Goal: Transaction & Acquisition: Purchase product/service

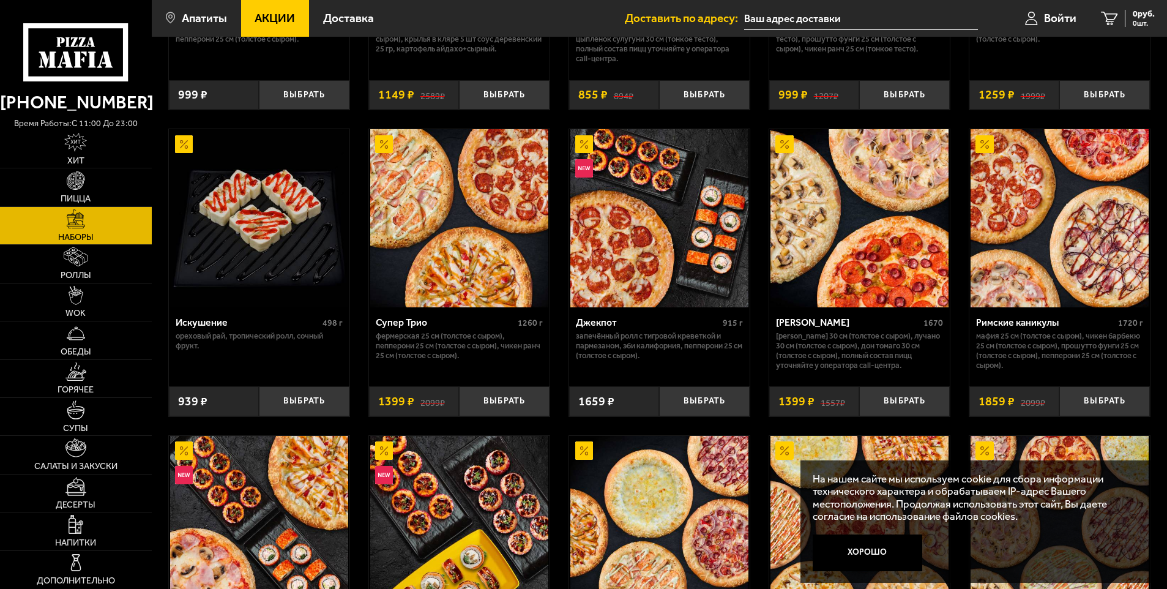
scroll to position [306, 0]
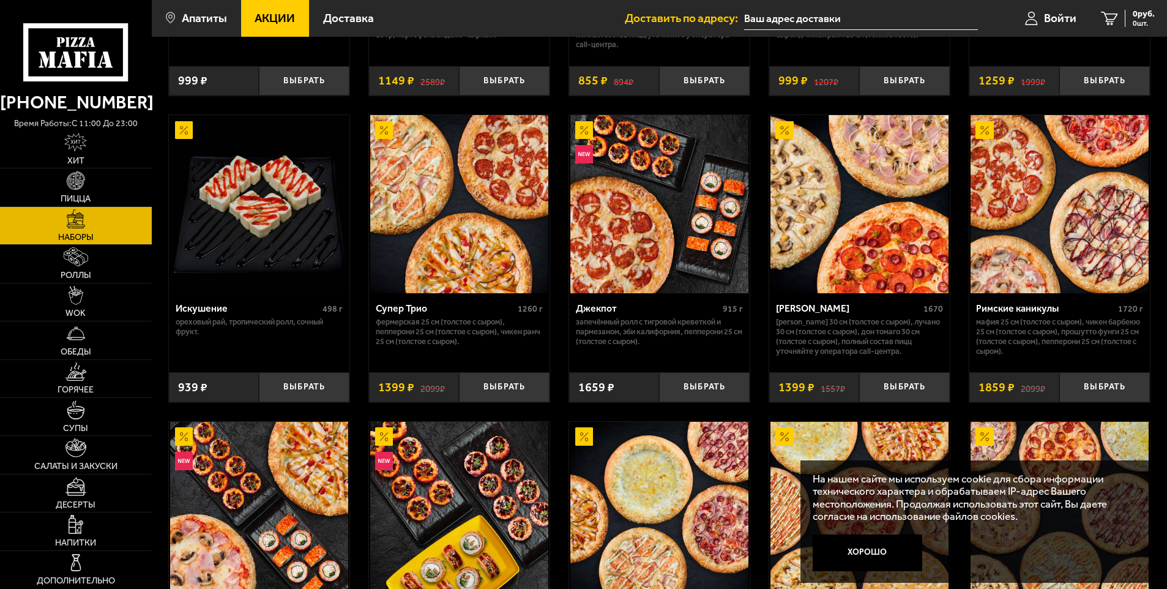
click at [1039, 212] on img at bounding box center [1059, 204] width 178 height 178
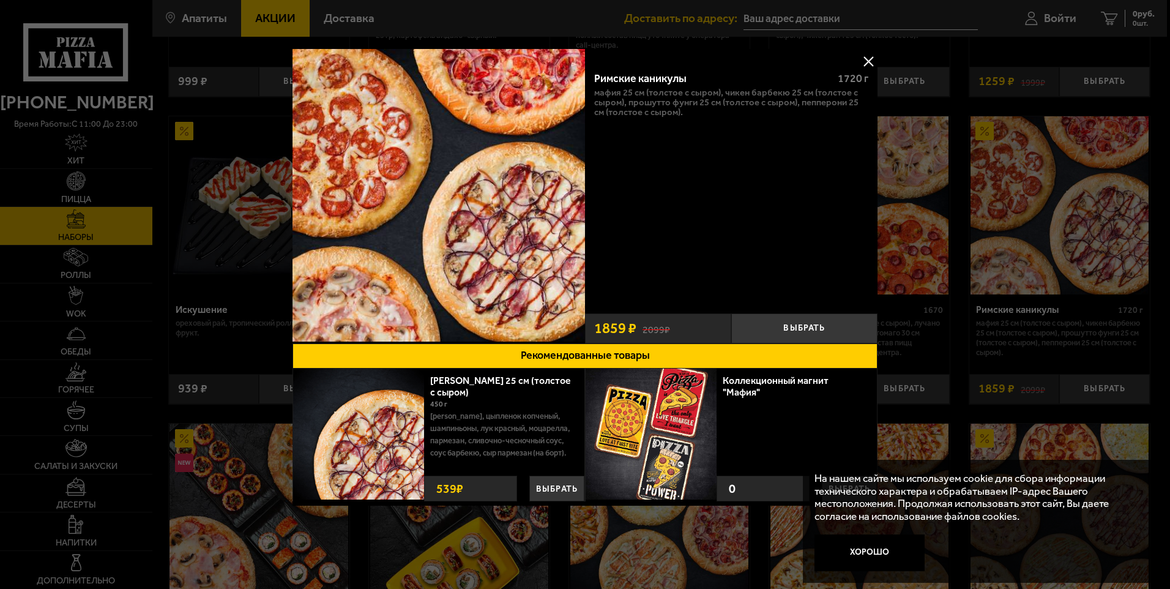
click at [869, 61] on button at bounding box center [868, 61] width 18 height 18
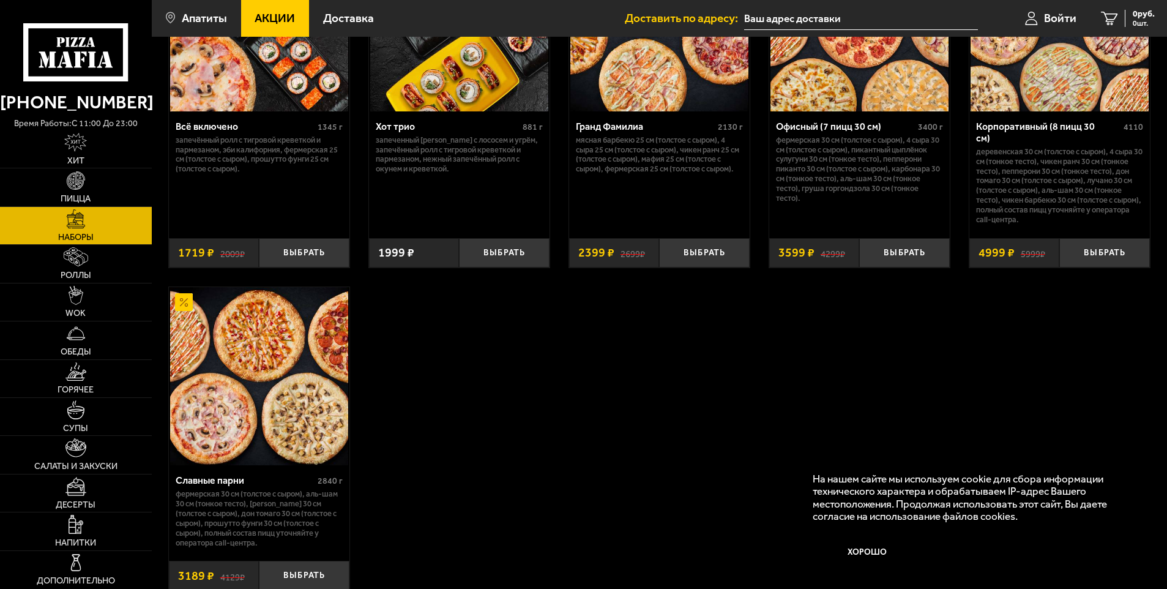
scroll to position [795, 0]
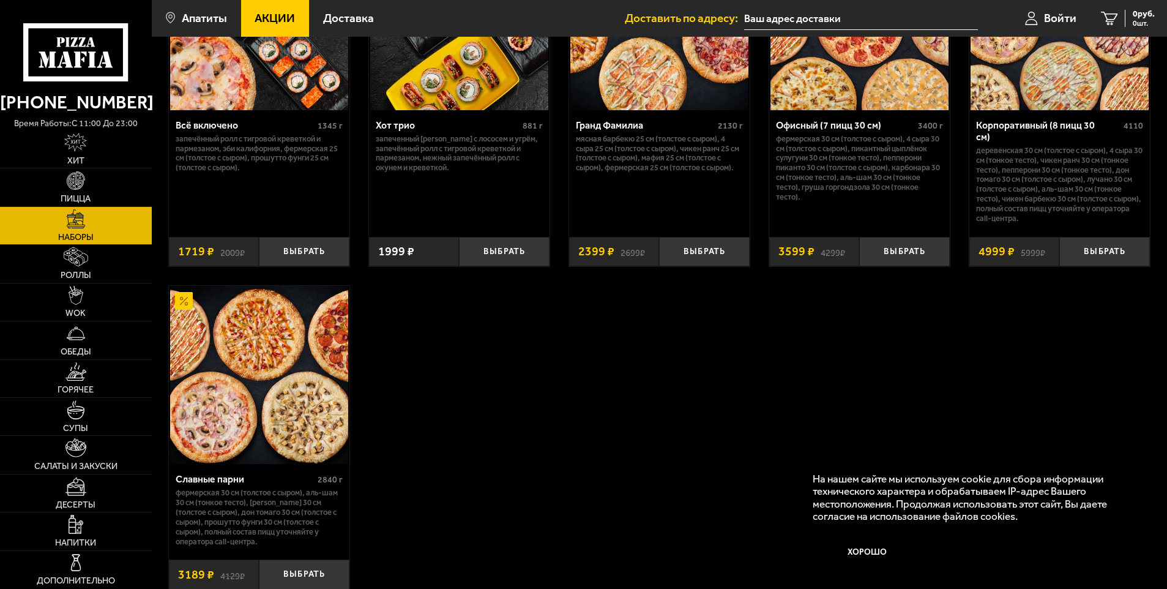
click at [264, 370] on img at bounding box center [259, 375] width 178 height 178
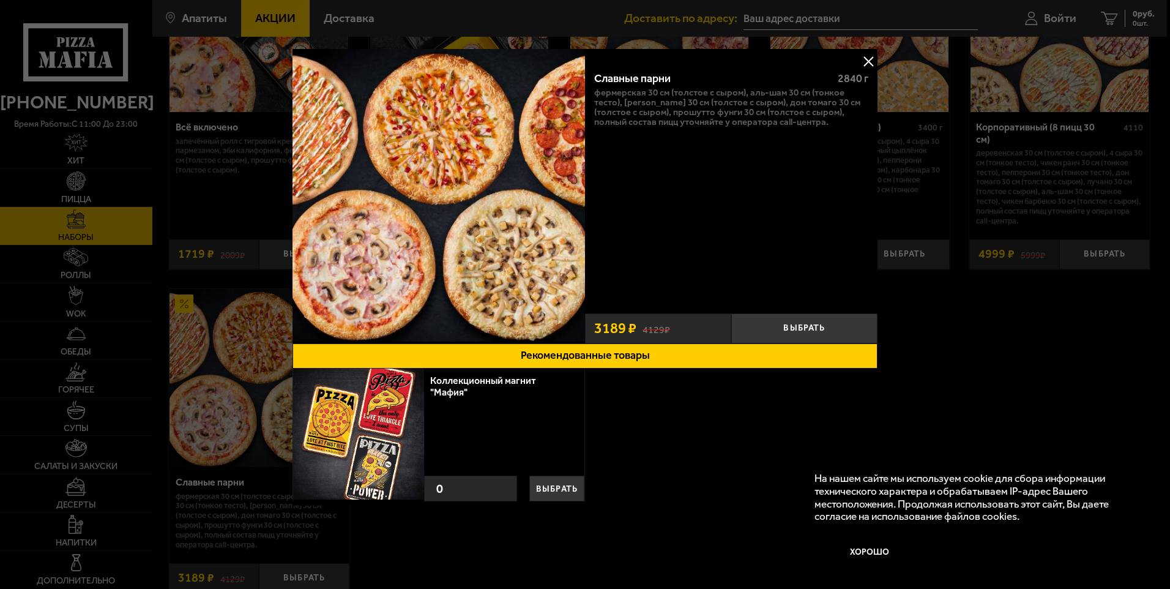
click at [867, 60] on button at bounding box center [868, 61] width 18 height 18
